Goal: Task Accomplishment & Management: Manage account settings

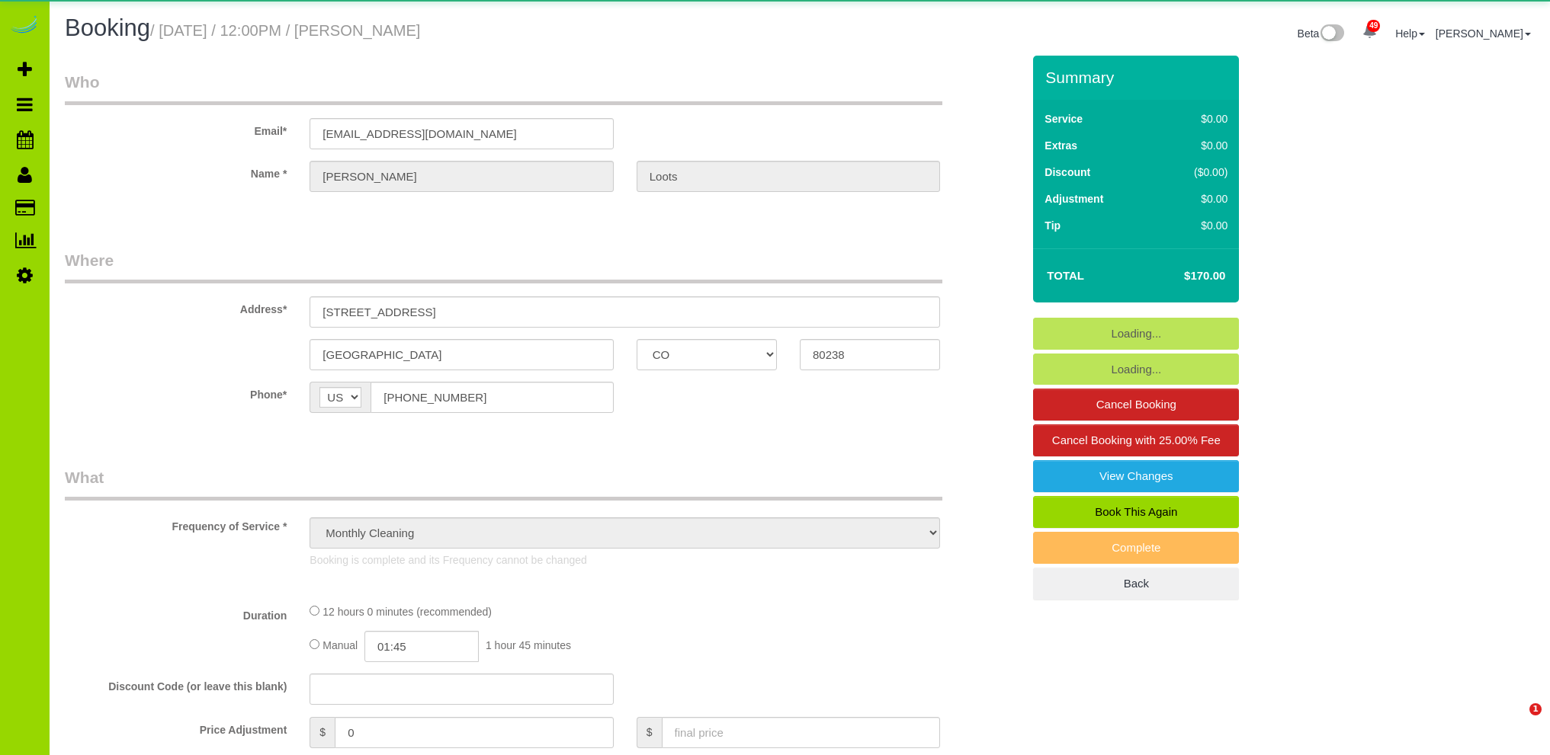
select select "CO"
select select "string:fspay"
select select "object:1175"
select select "4"
select select "spot1"
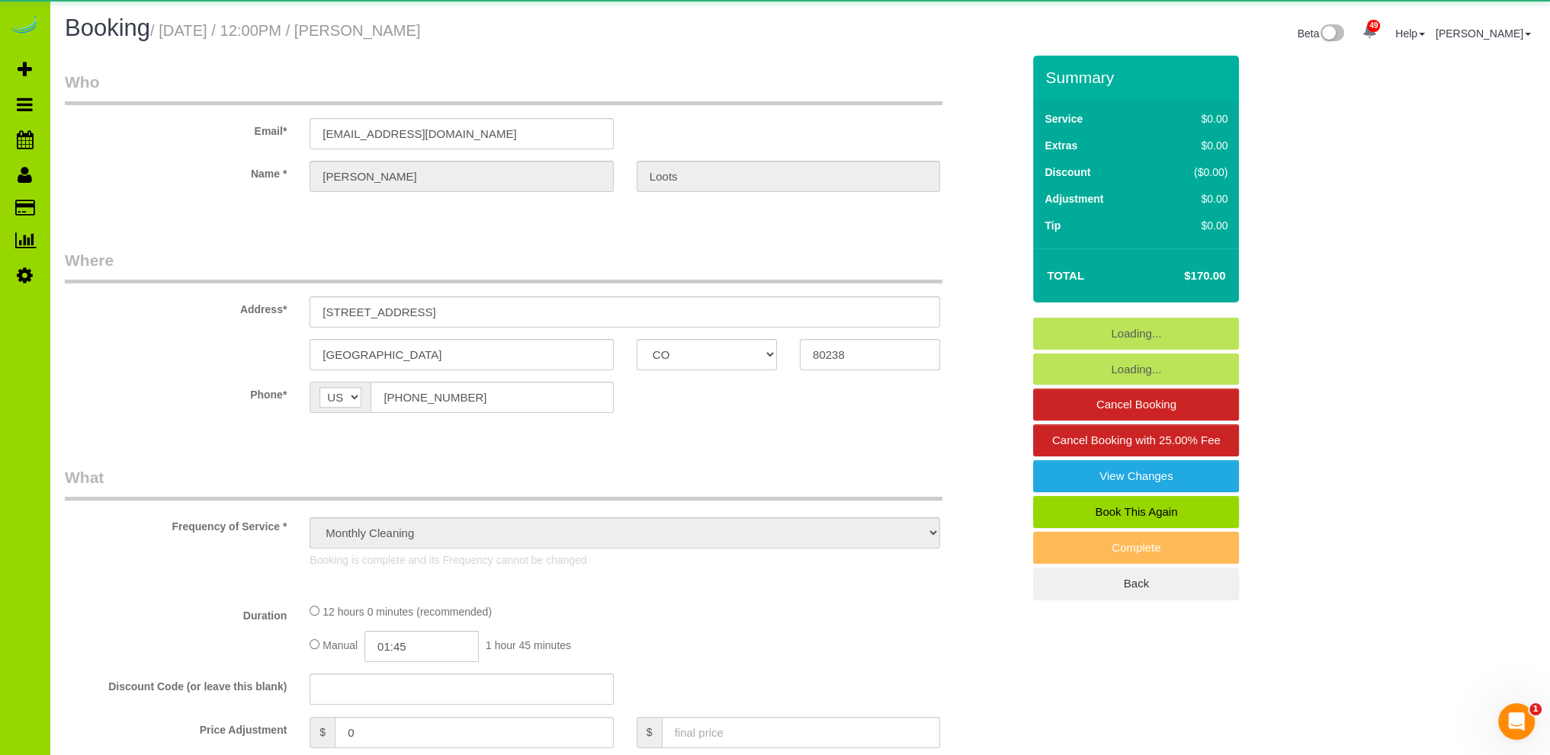
select select "number:68"
select select "number:4"
select select "number:14"
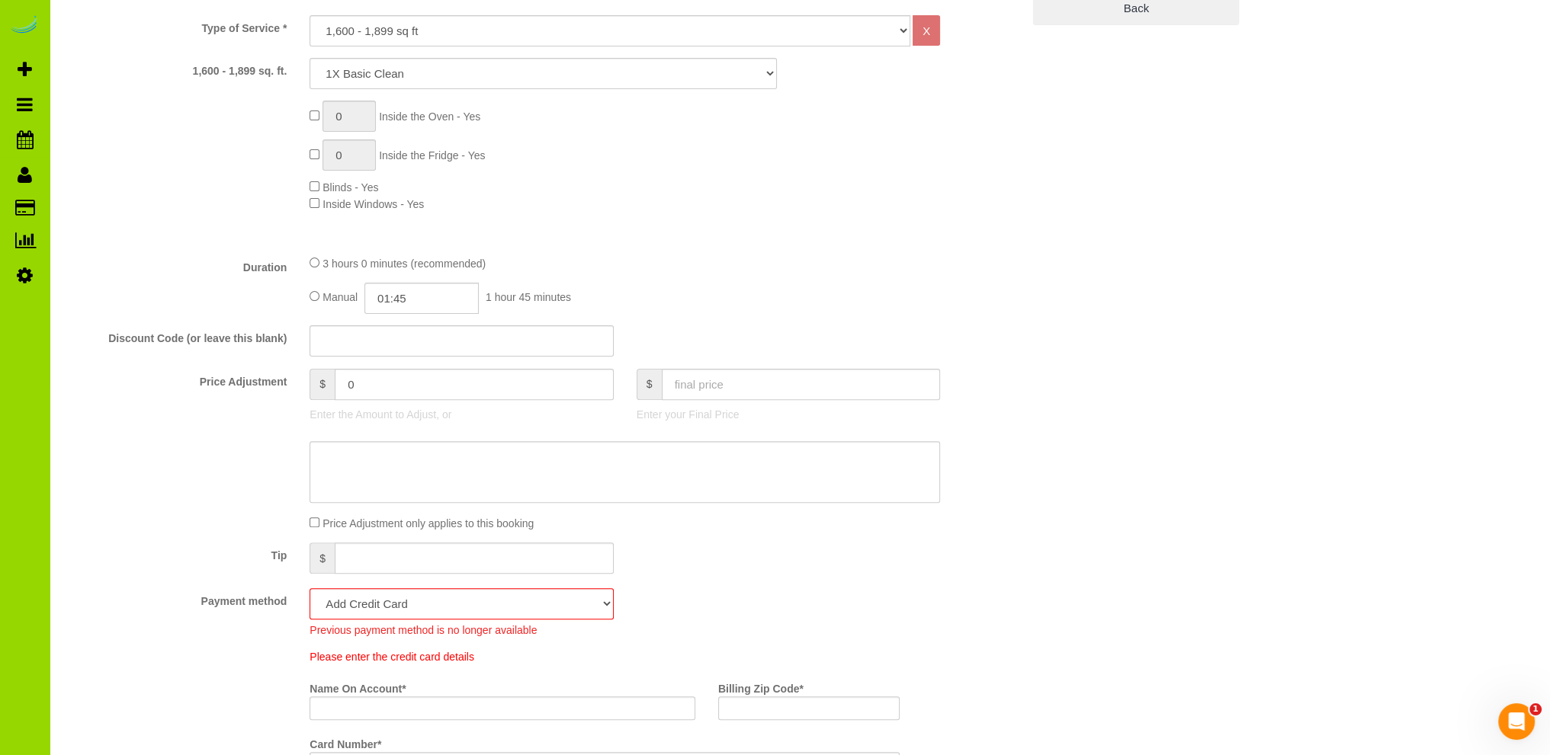
scroll to position [762, 0]
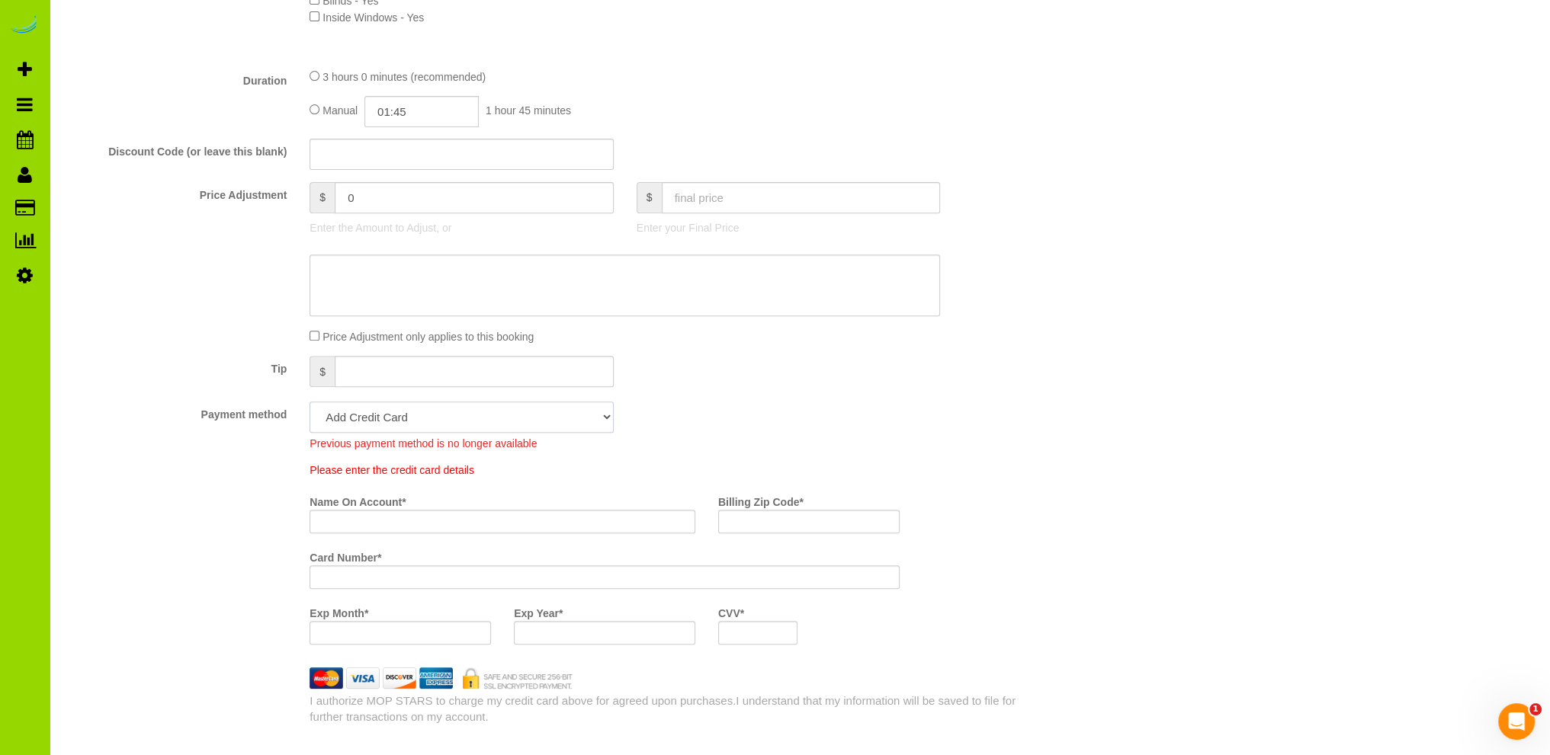
click at [476, 421] on select "Visa - 7352 - 06/2027 (Default) Add Credit Card ─────────────── Cash Check Payp…" at bounding box center [460, 417] width 303 height 31
select select "string:fspay-e52a2880-4a7b-44b8-8a6f-faa1e99a02c5"
click at [309, 402] on select "Visa - 7352 - 06/2027 (Default) Add Credit Card ─────────────── Cash Check Payp…" at bounding box center [460, 417] width 303 height 31
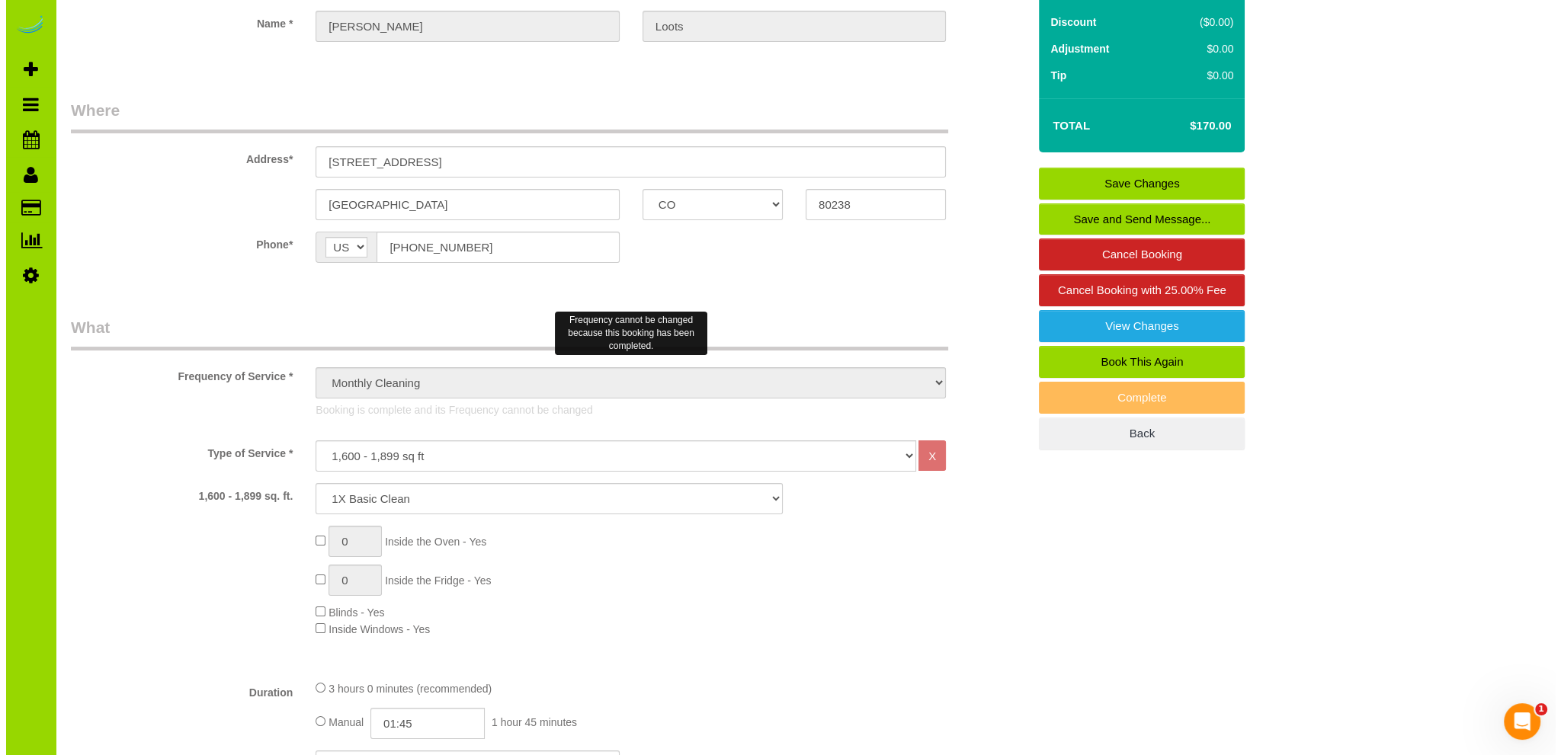
scroll to position [0, 0]
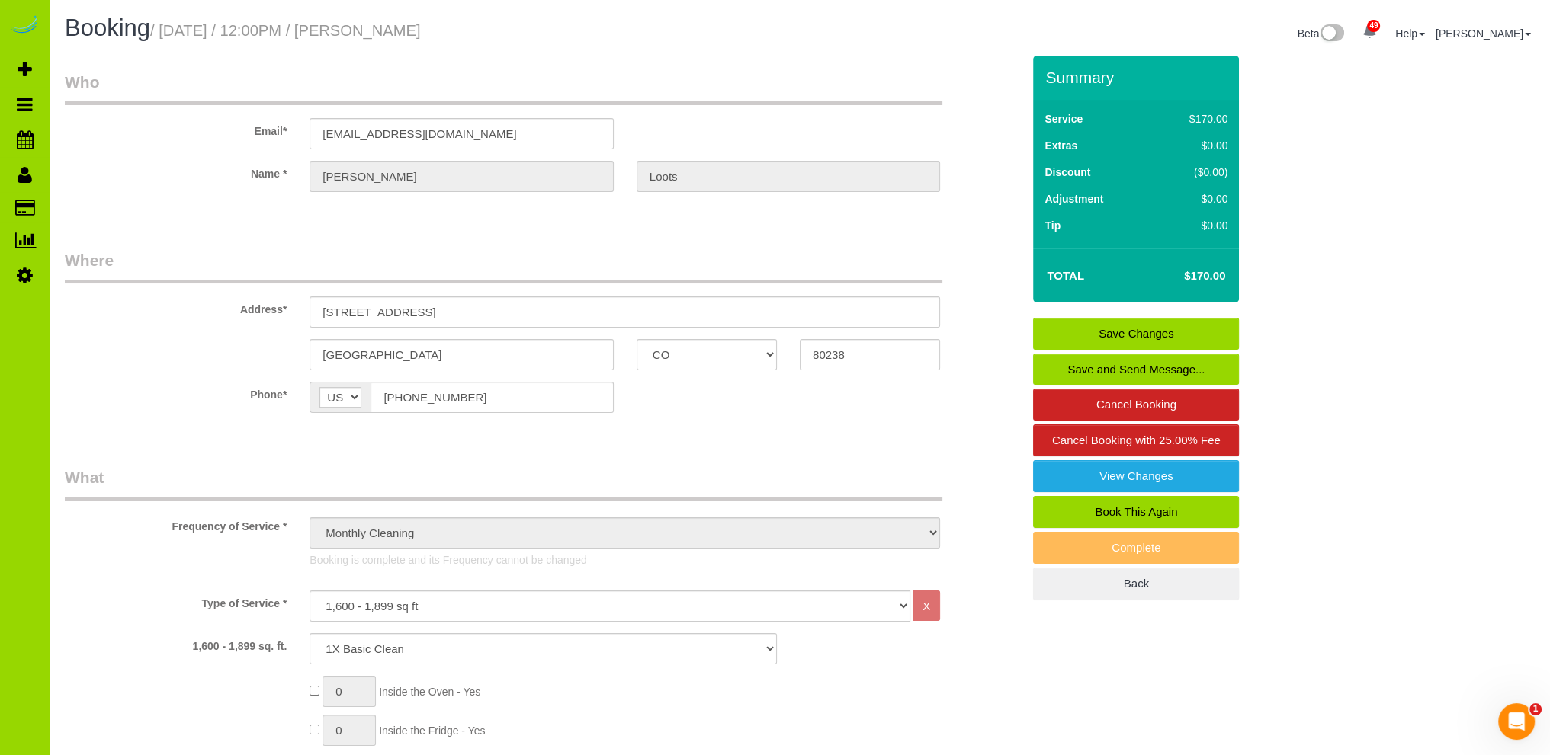
click at [1057, 332] on link "Save Changes" at bounding box center [1136, 334] width 206 height 32
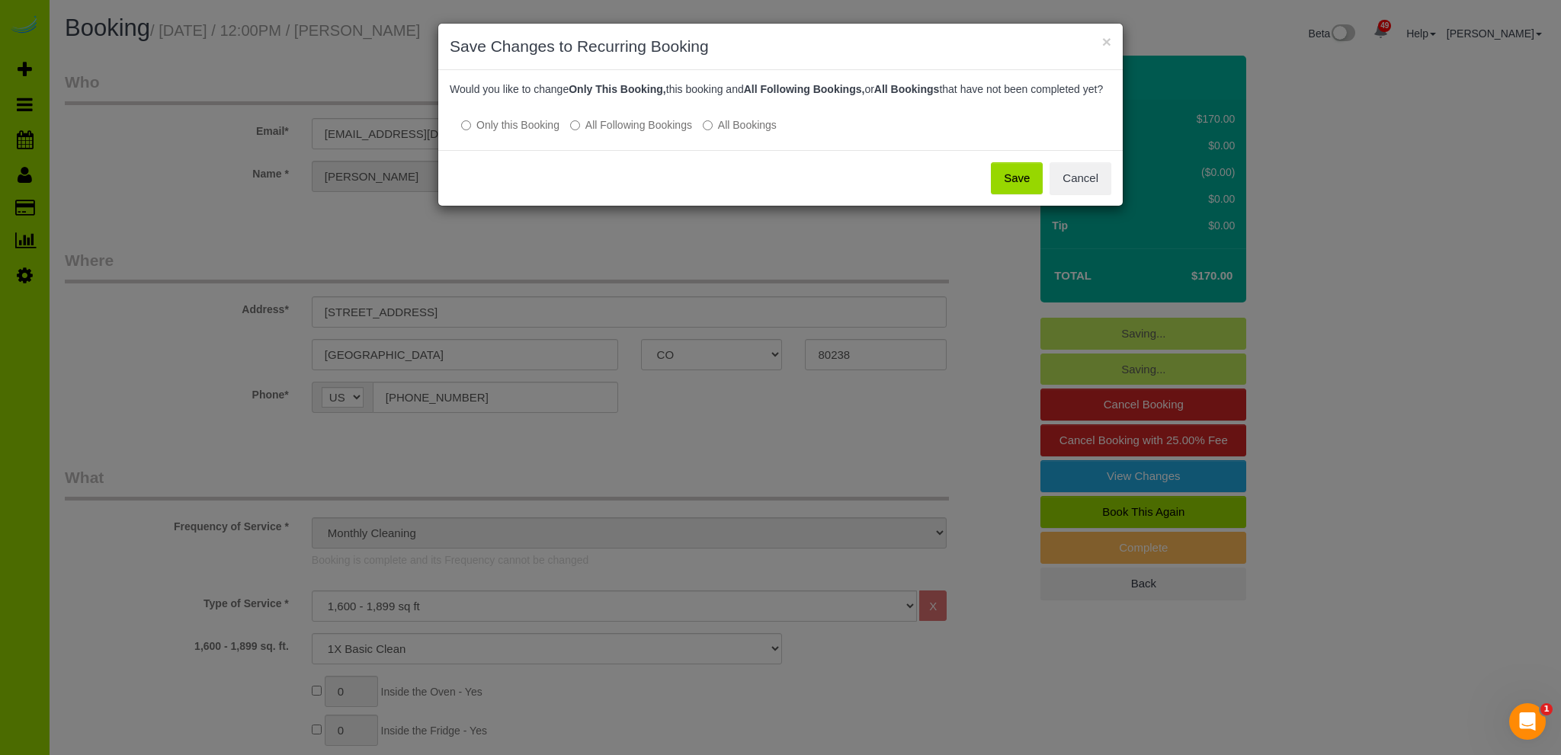
click at [1018, 194] on button "Save" at bounding box center [1017, 178] width 52 height 32
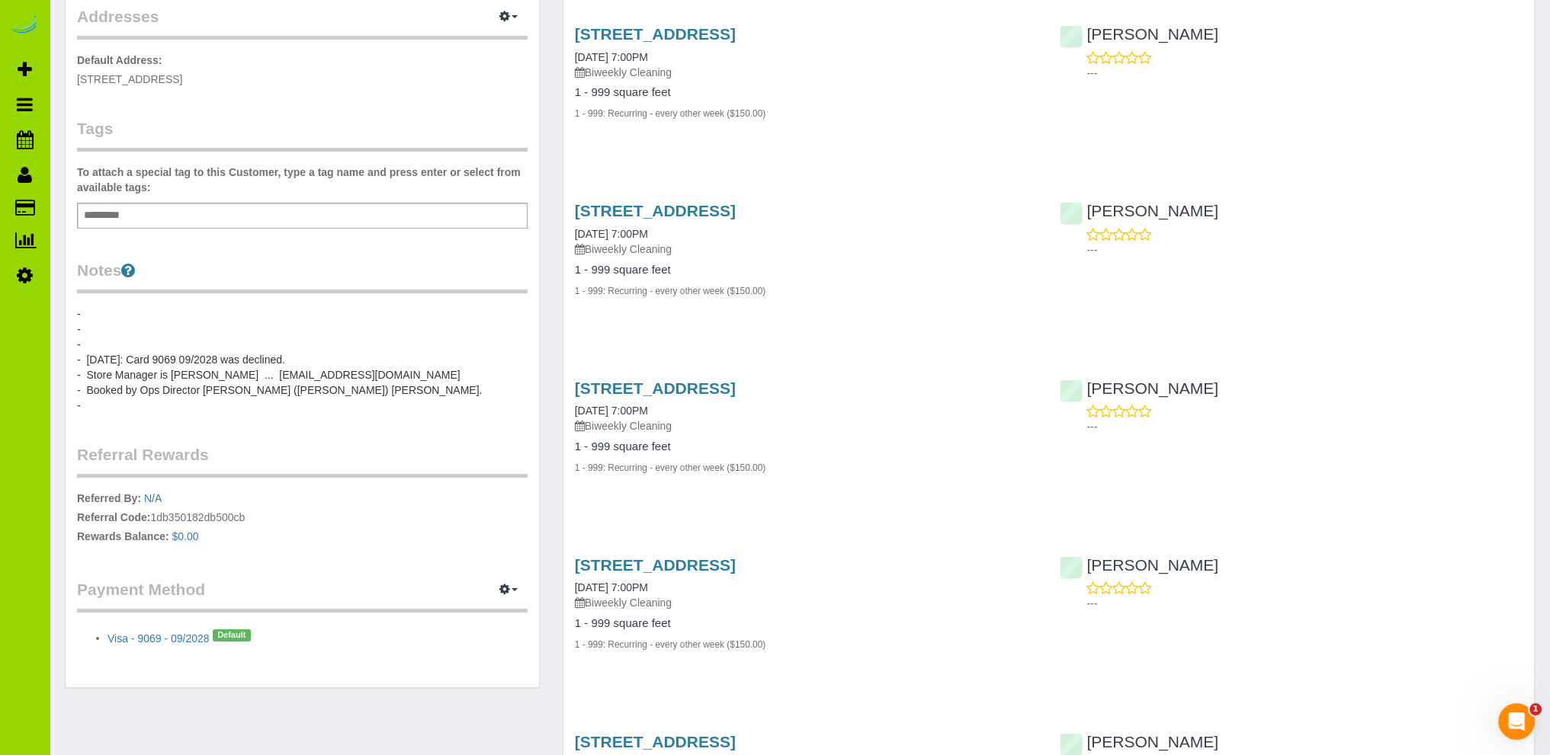
scroll to position [11, 0]
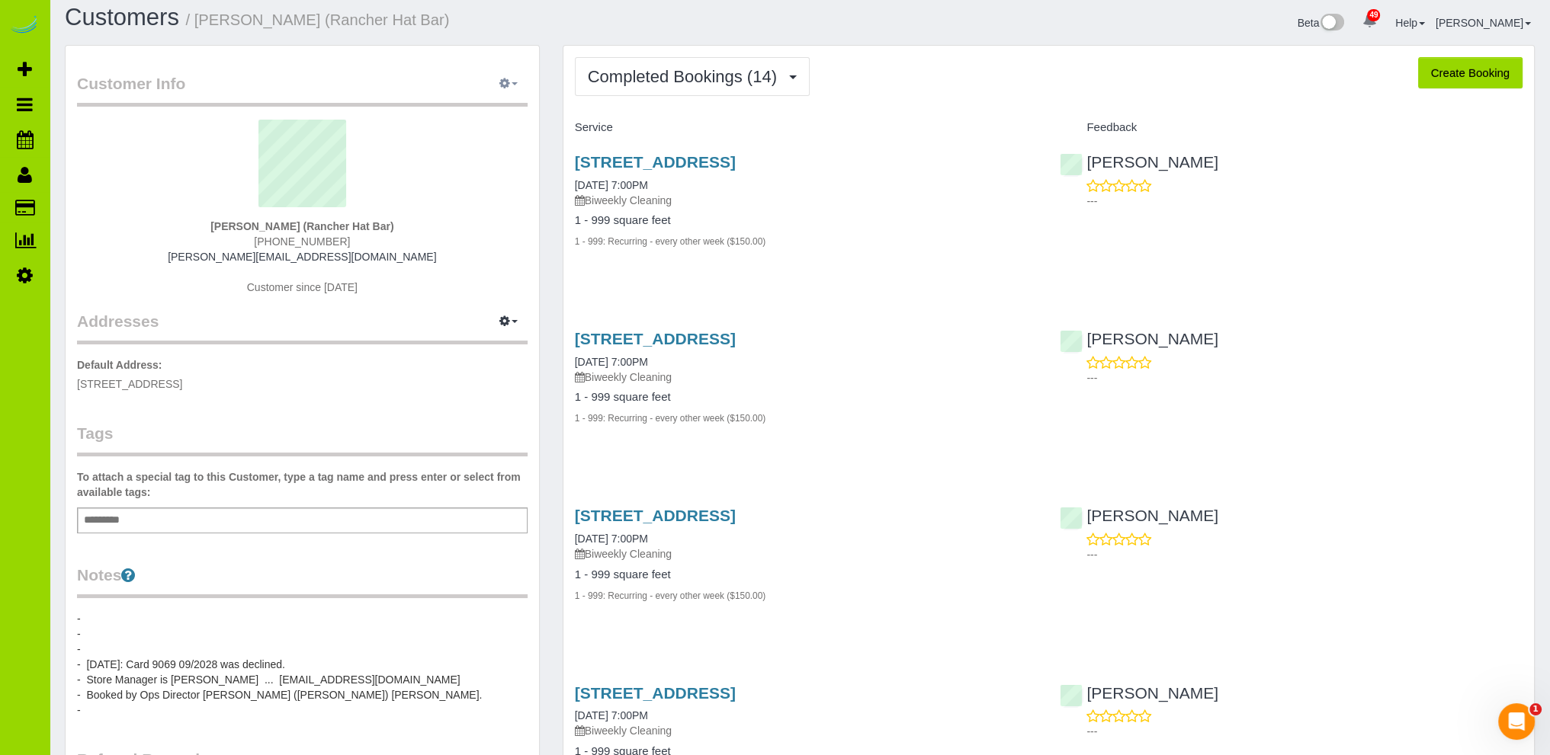
click at [505, 82] on icon "button" at bounding box center [504, 83] width 11 height 9
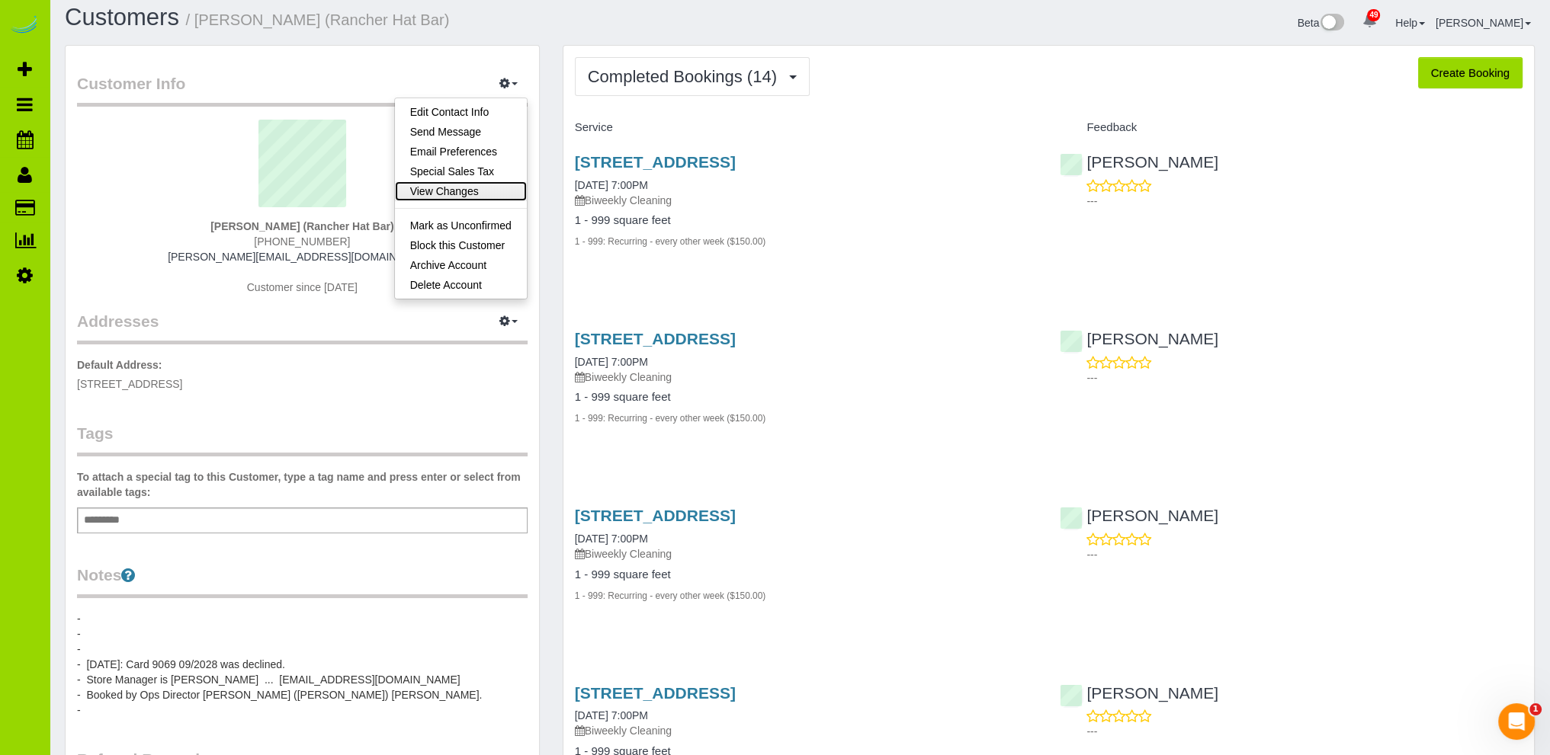
click at [443, 188] on link "View Changes" at bounding box center [461, 191] width 132 height 20
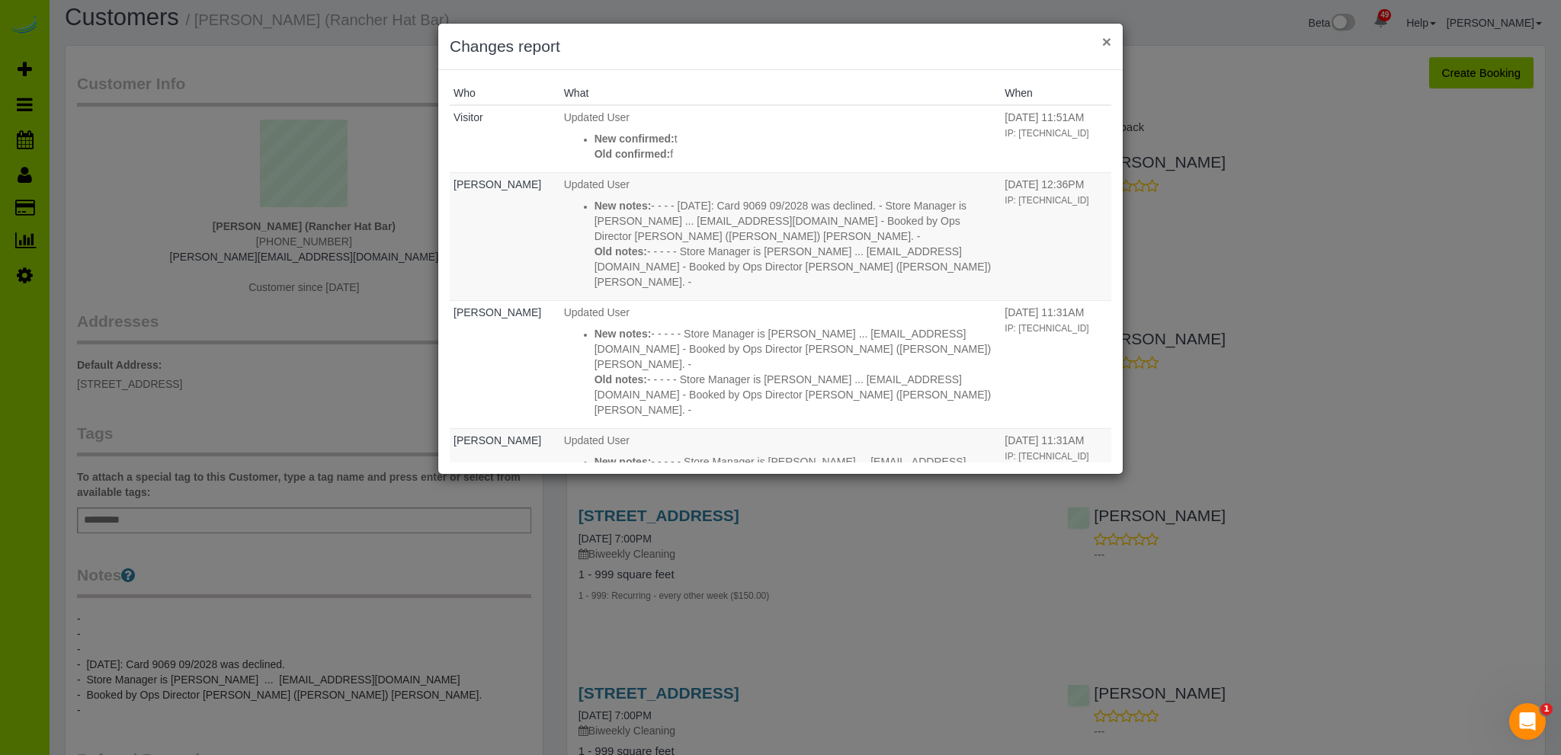
click at [1110, 43] on button "×" at bounding box center [1106, 42] width 9 height 16
